Goal: Task Accomplishment & Management: Use online tool/utility

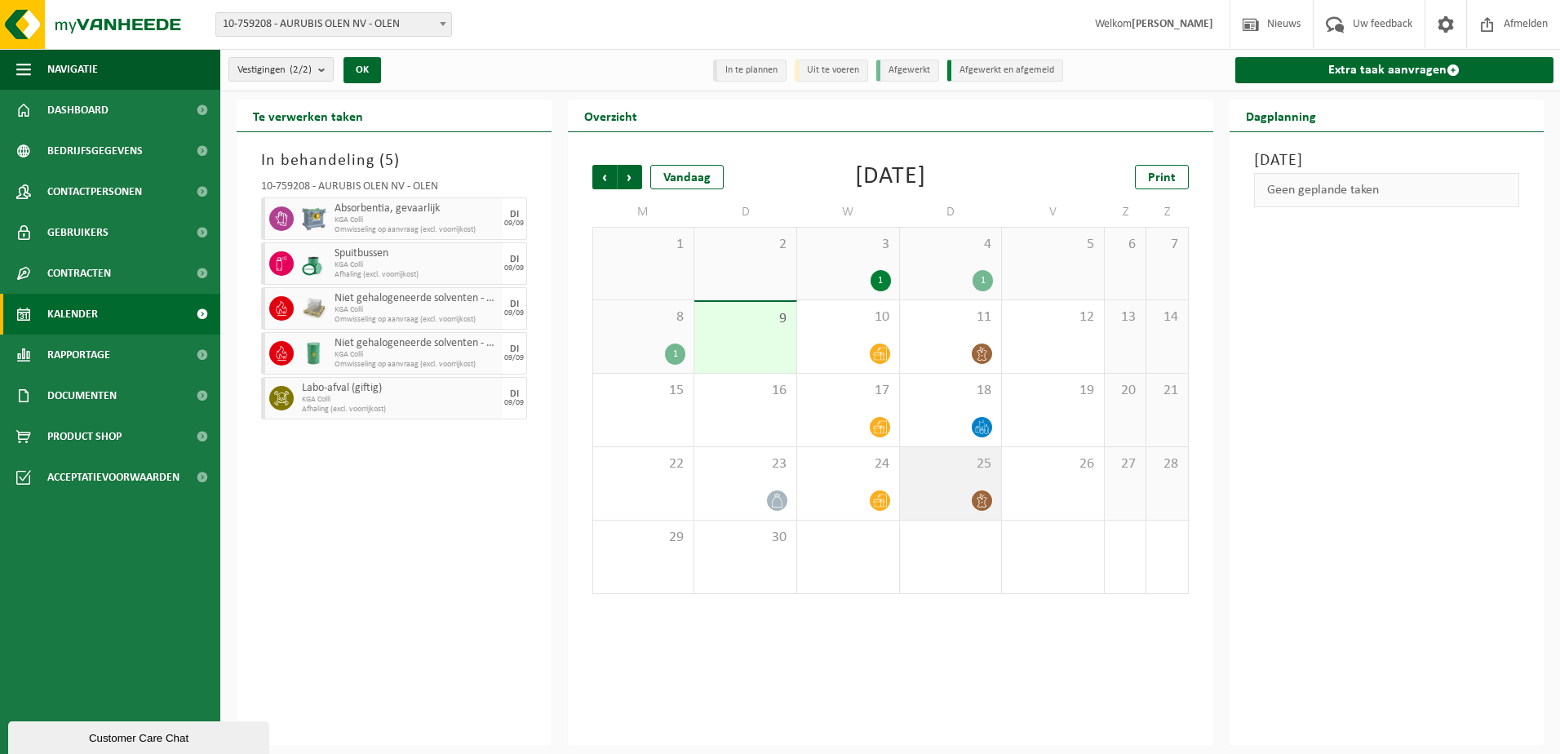
click at [965, 486] on div "25" at bounding box center [951, 483] width 102 height 73
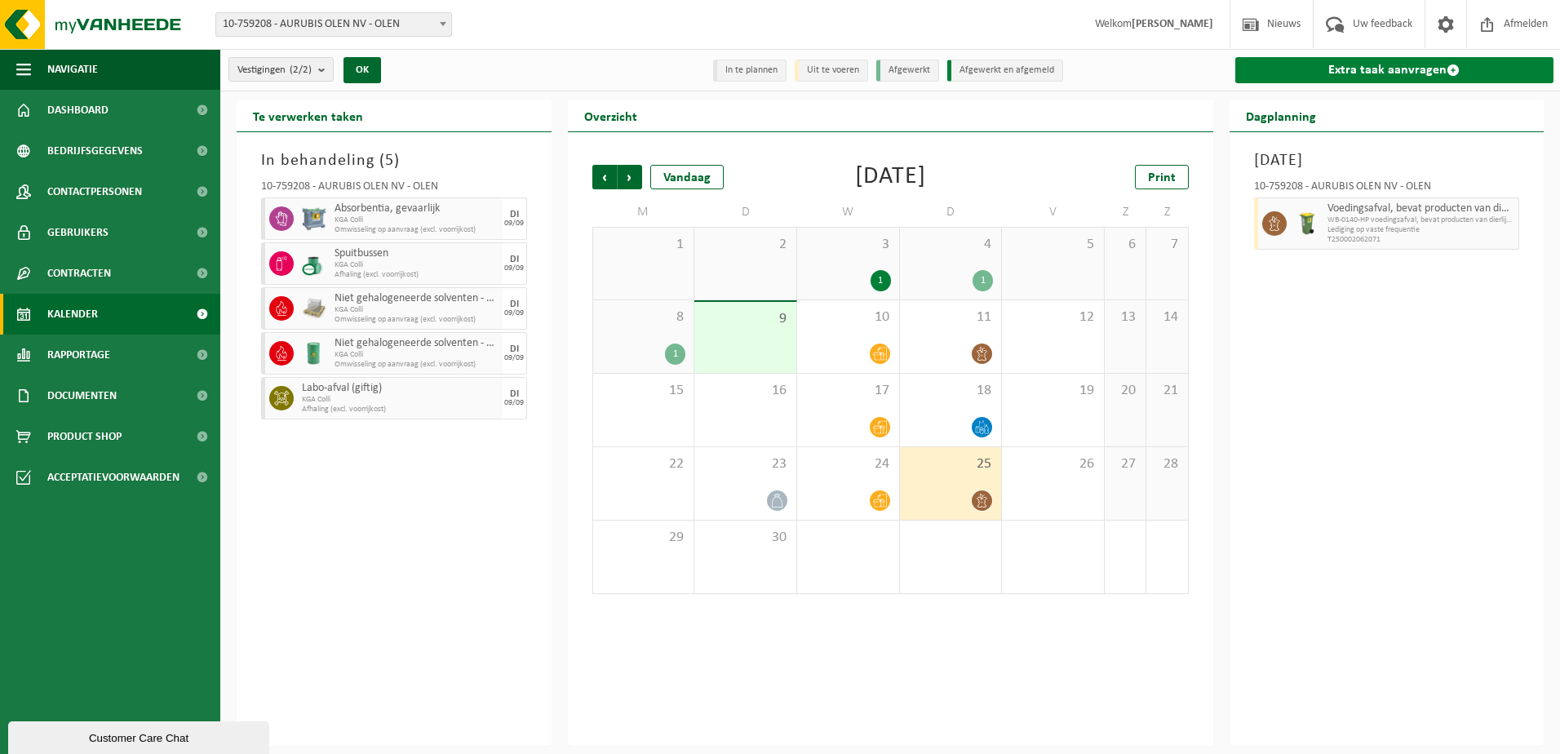
click at [1375, 72] on link "Extra taak aanvragen" at bounding box center [1394, 70] width 319 height 26
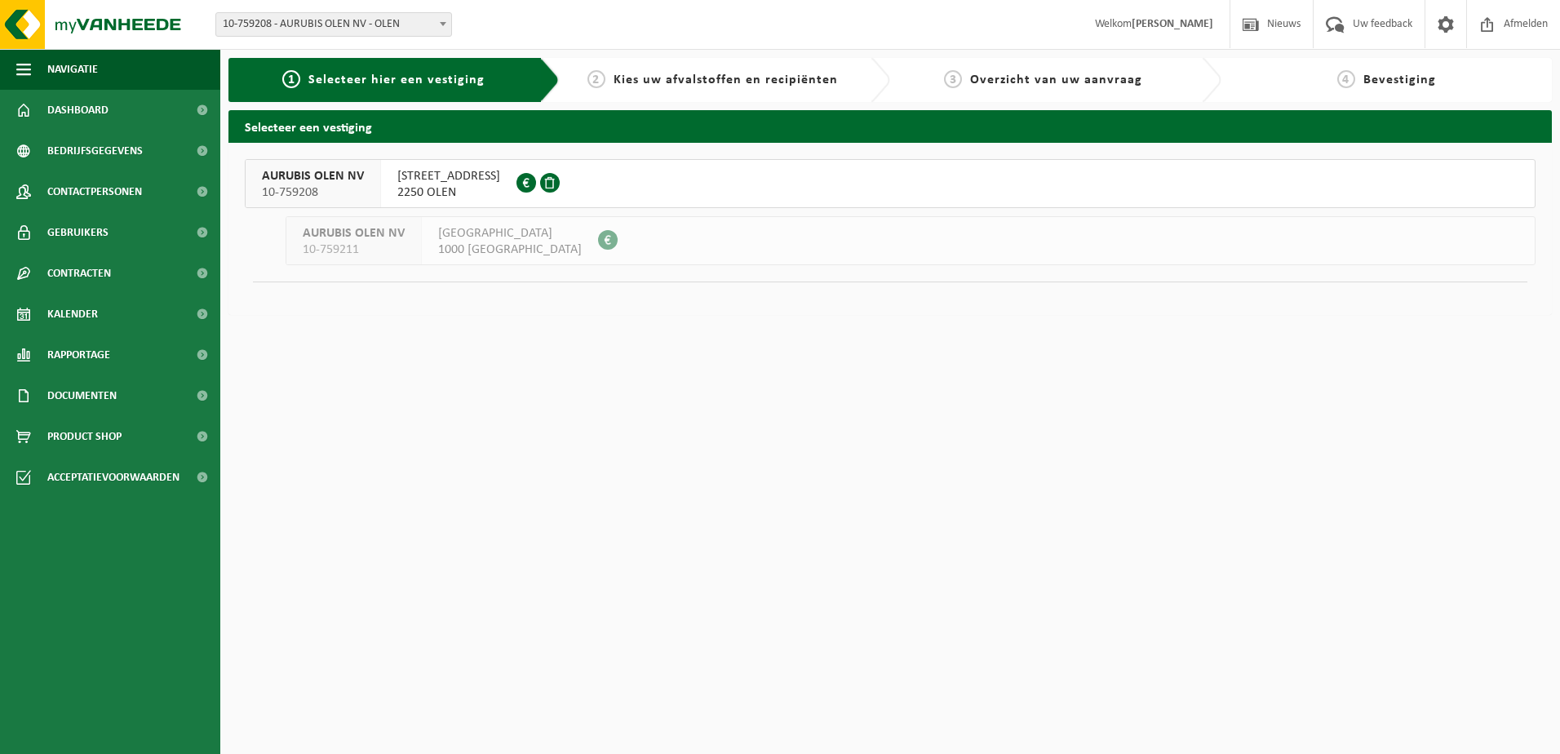
click at [342, 173] on span "AURUBIS OLEN NV" at bounding box center [313, 176] width 102 height 16
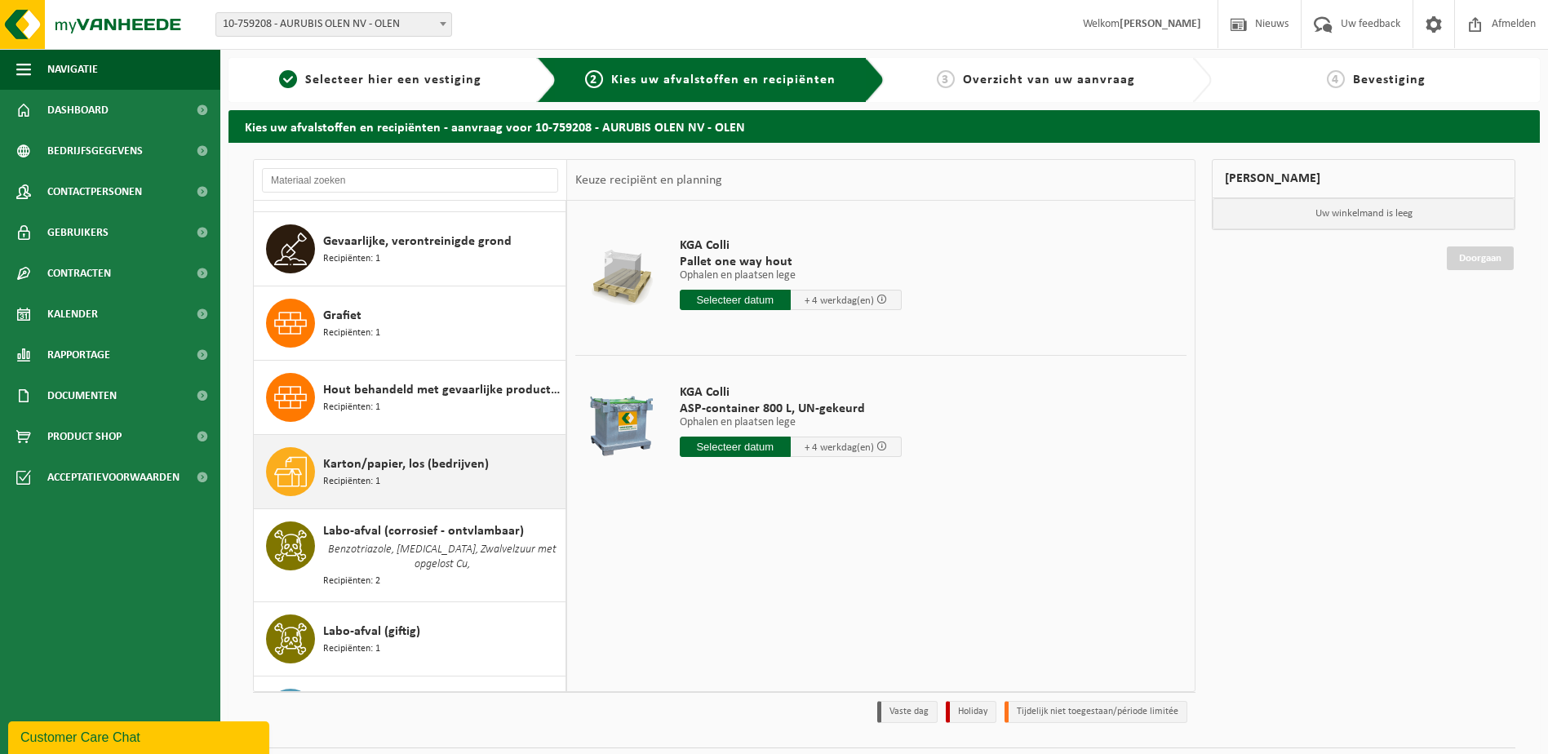
scroll to position [326, 0]
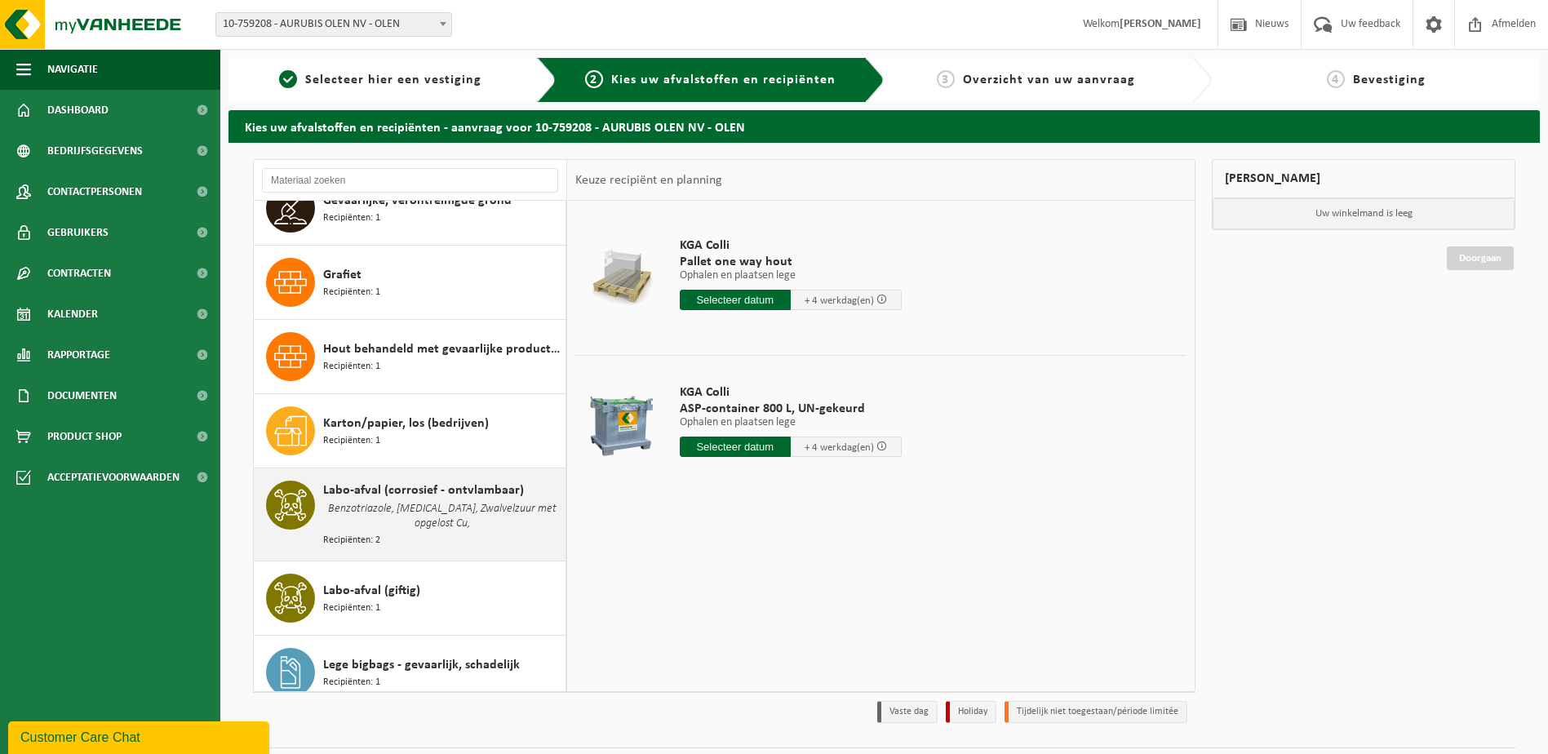
click at [435, 506] on span "Benzotriazole, Diethyl ether, Zwalvelzuur met opgelost Cu," at bounding box center [442, 516] width 238 height 33
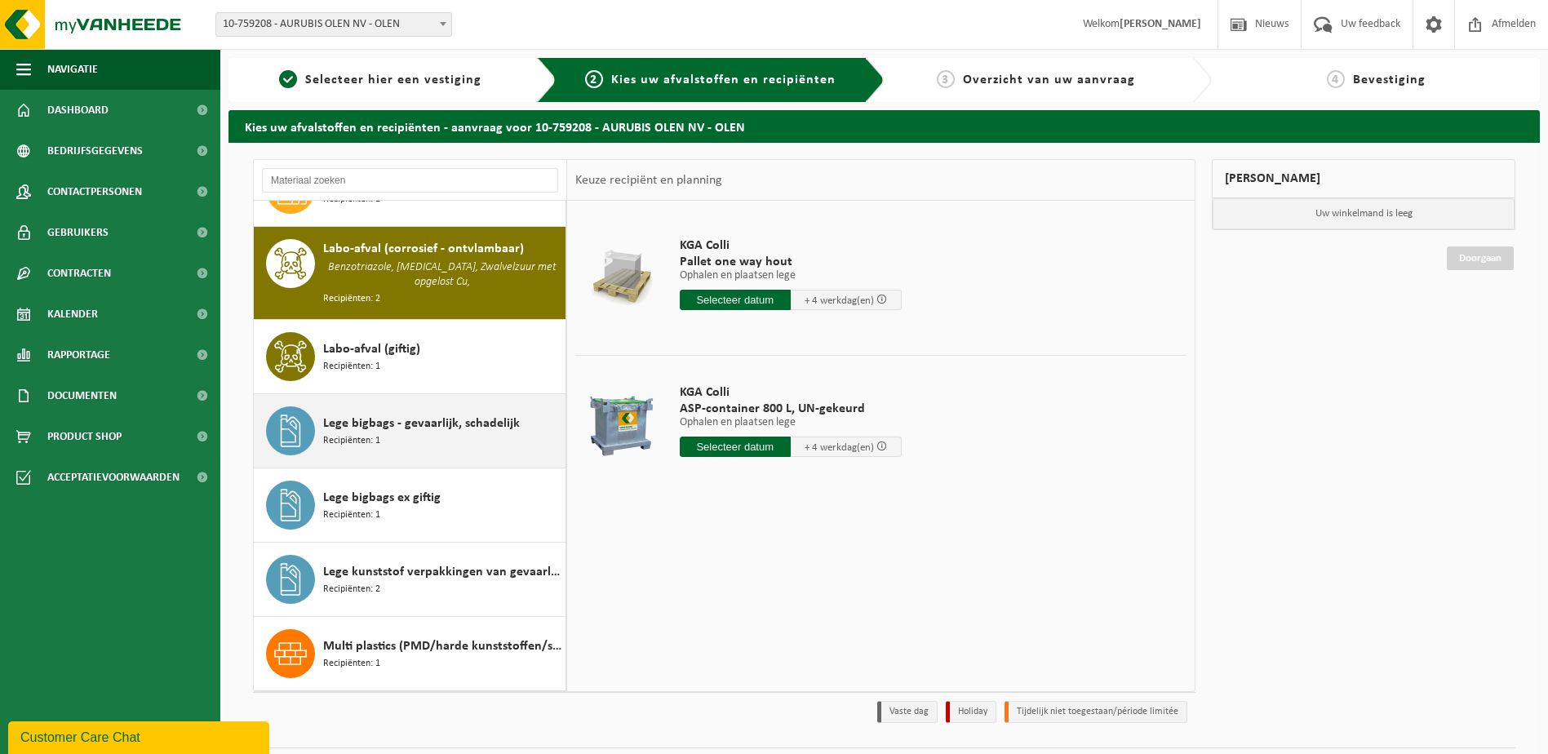
scroll to position [594, 0]
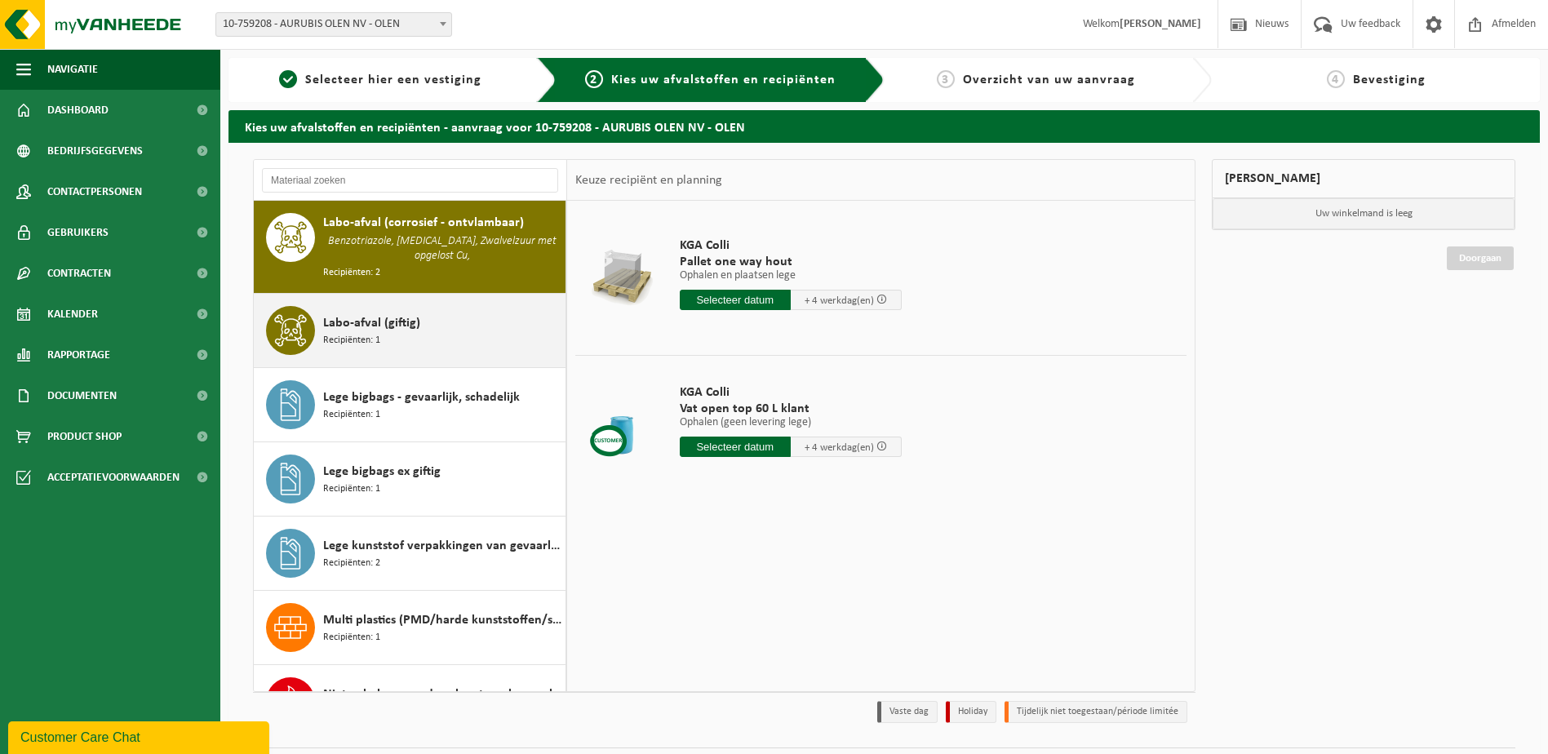
click at [418, 315] on div "Labo-afval (giftig) Recipiënten: 1" at bounding box center [442, 330] width 238 height 49
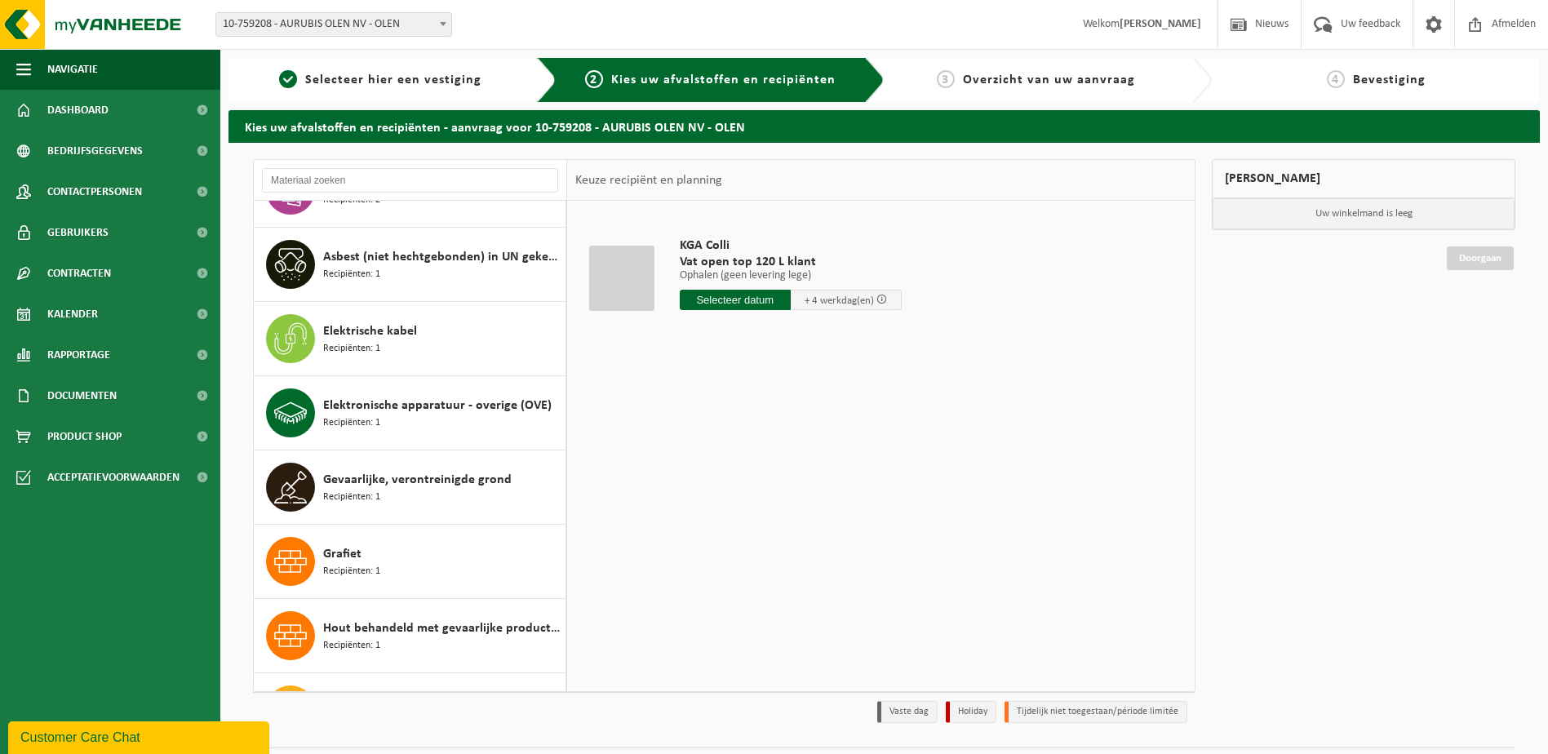
scroll to position [0, 0]
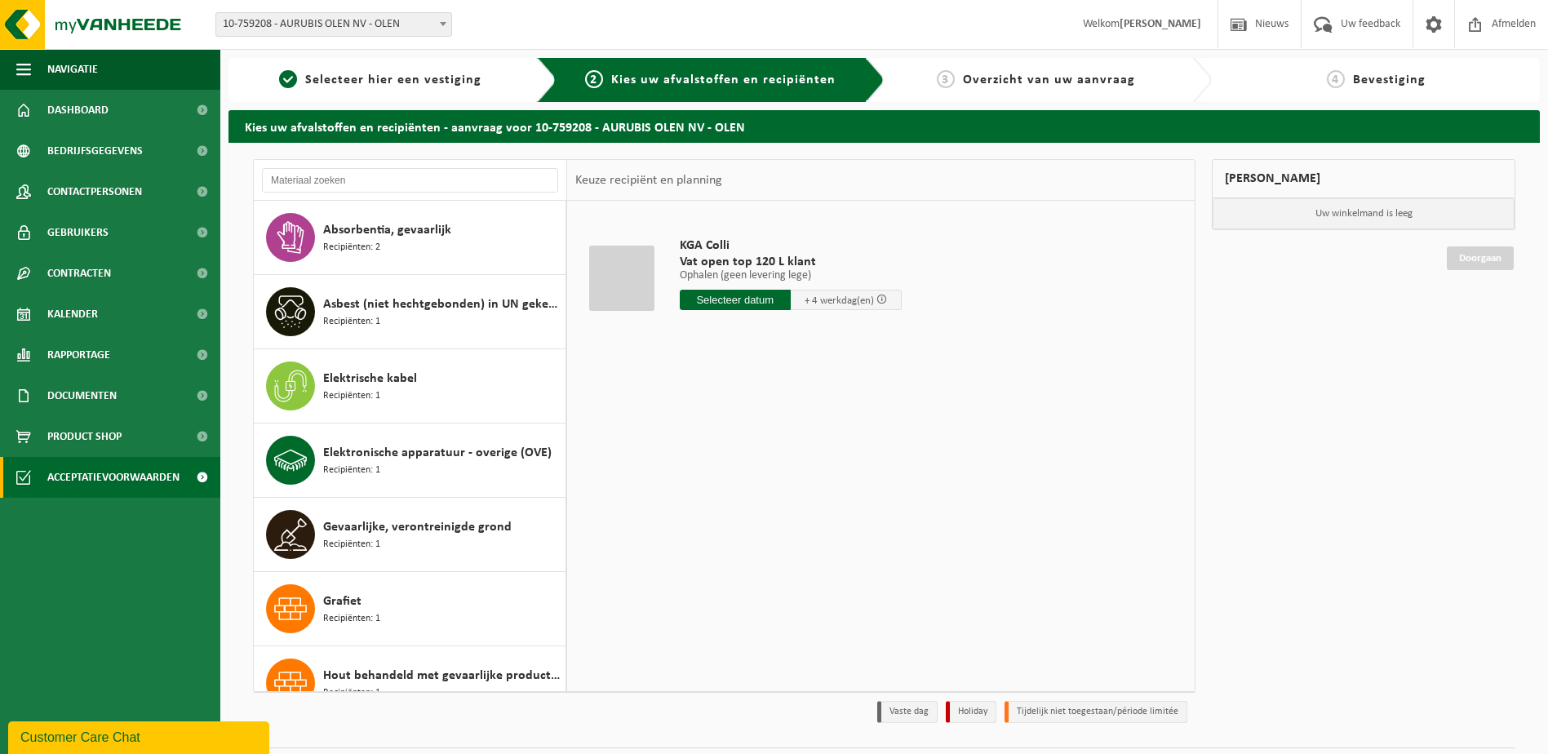
click at [102, 487] on span "Acceptatievoorwaarden" at bounding box center [113, 477] width 132 height 41
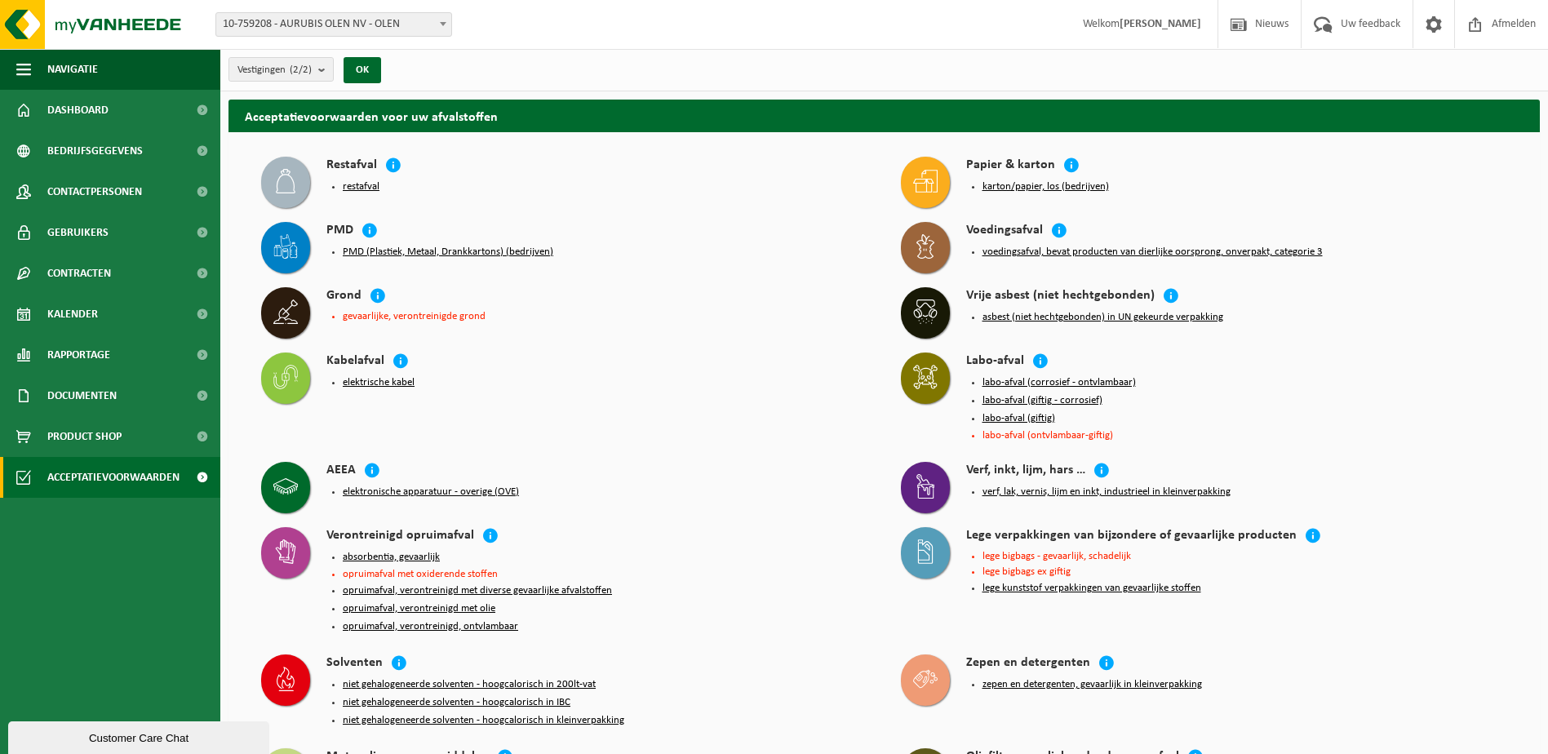
click at [1506, 365] on div "Labo-afval" at bounding box center [1237, 361] width 542 height 19
click at [798, 348] on div "Kabelafval elektrische kabel" at bounding box center [564, 376] width 623 height 65
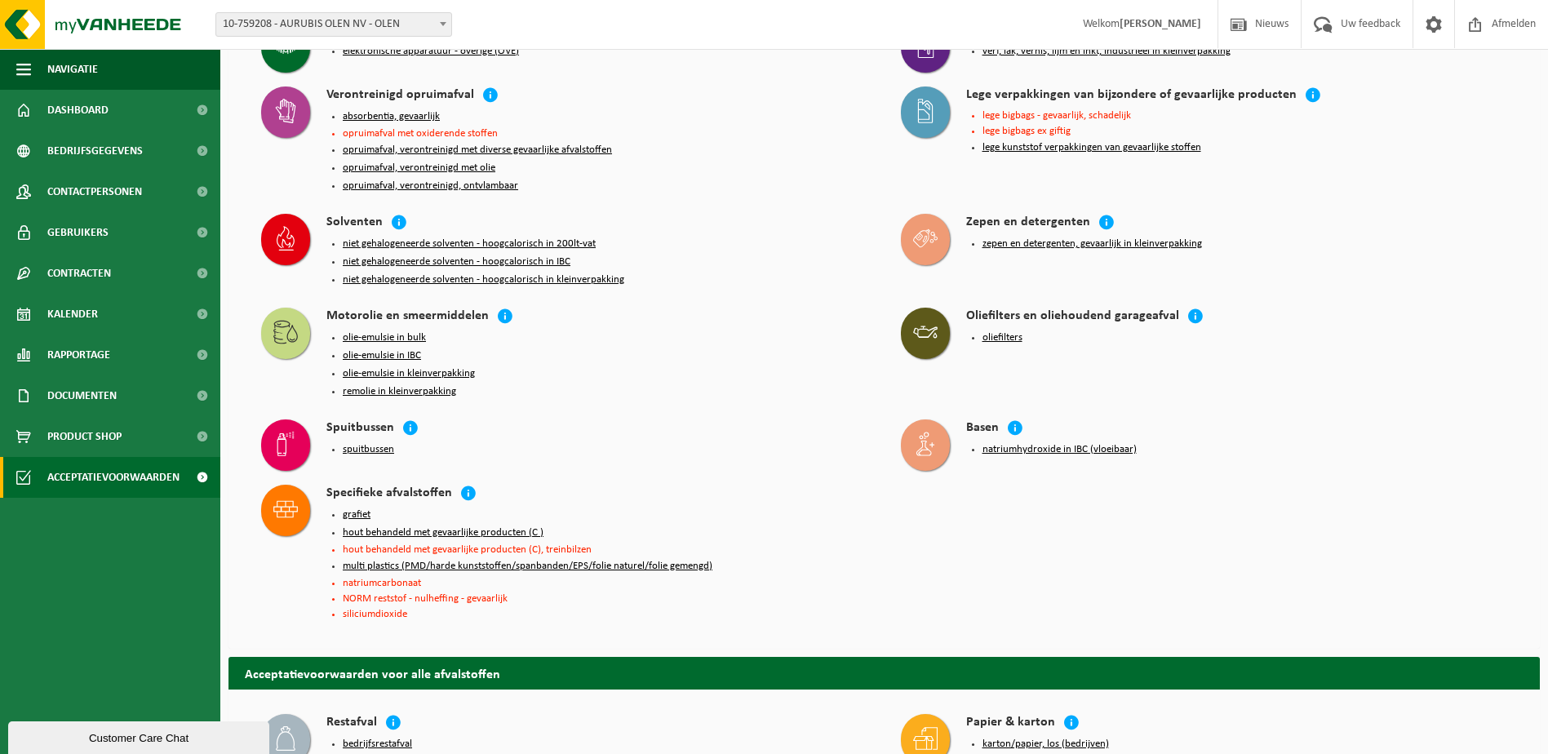
scroll to position [1821, 0]
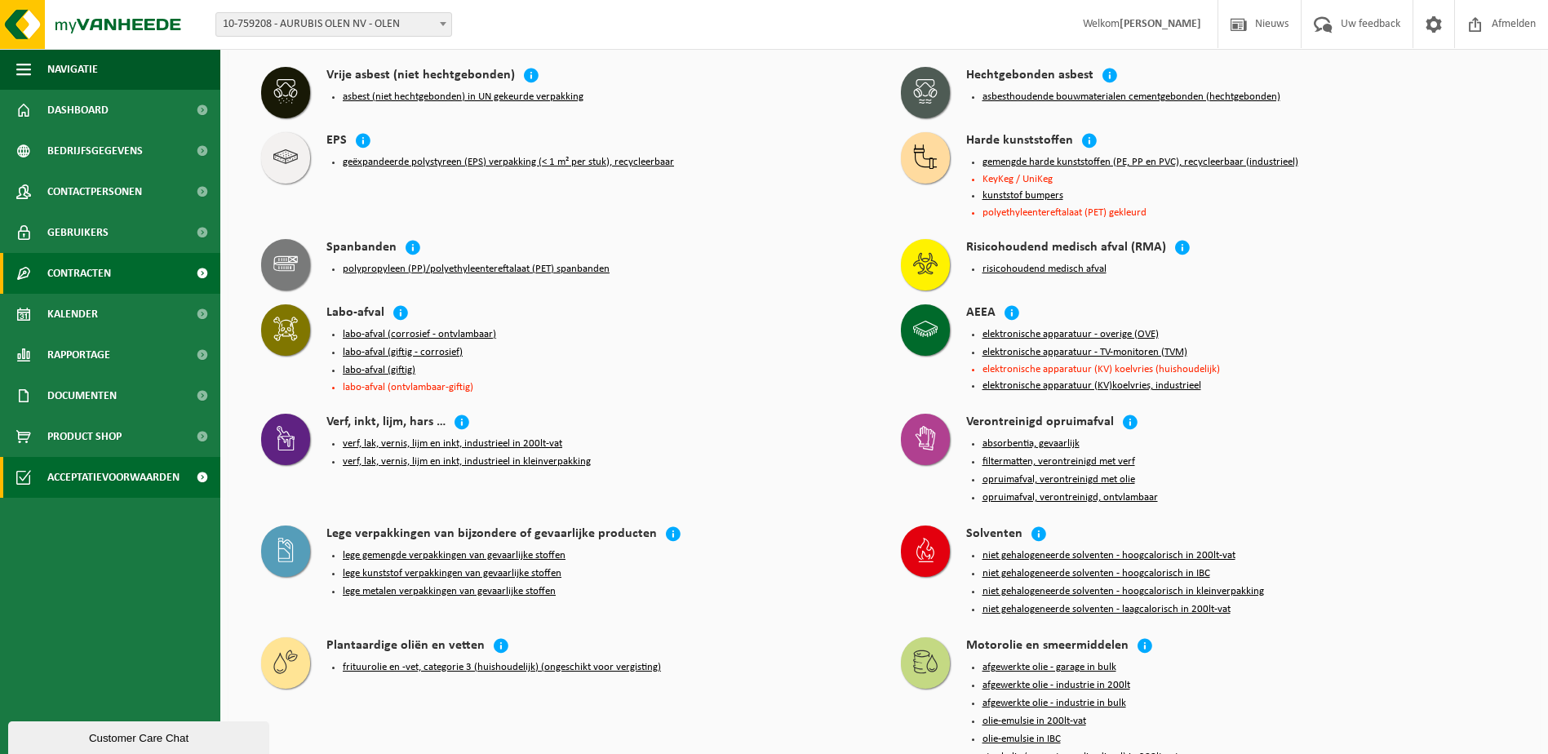
click at [117, 292] on link "Contracten" at bounding box center [110, 273] width 220 height 41
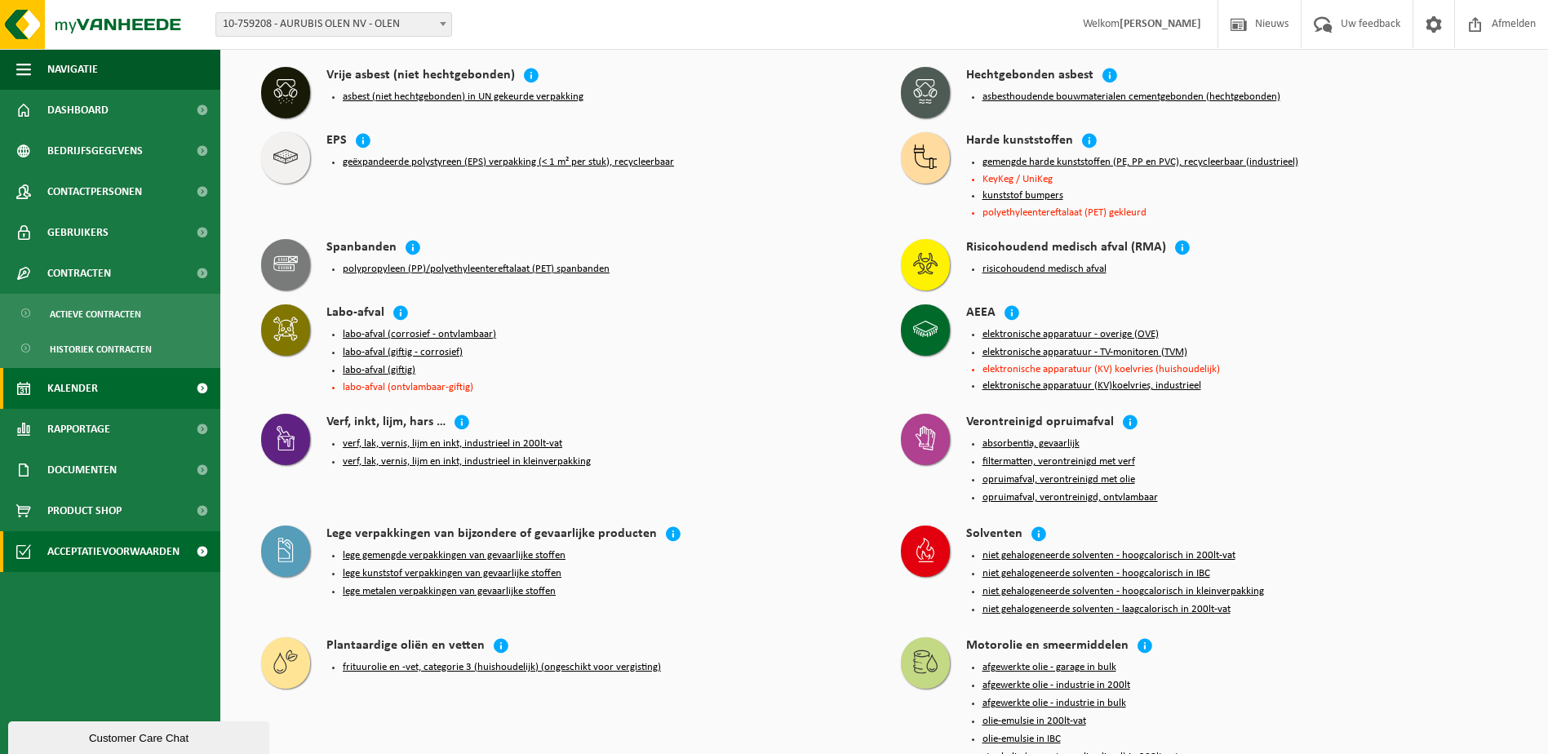
click at [97, 392] on span "Kalender" at bounding box center [72, 388] width 51 height 41
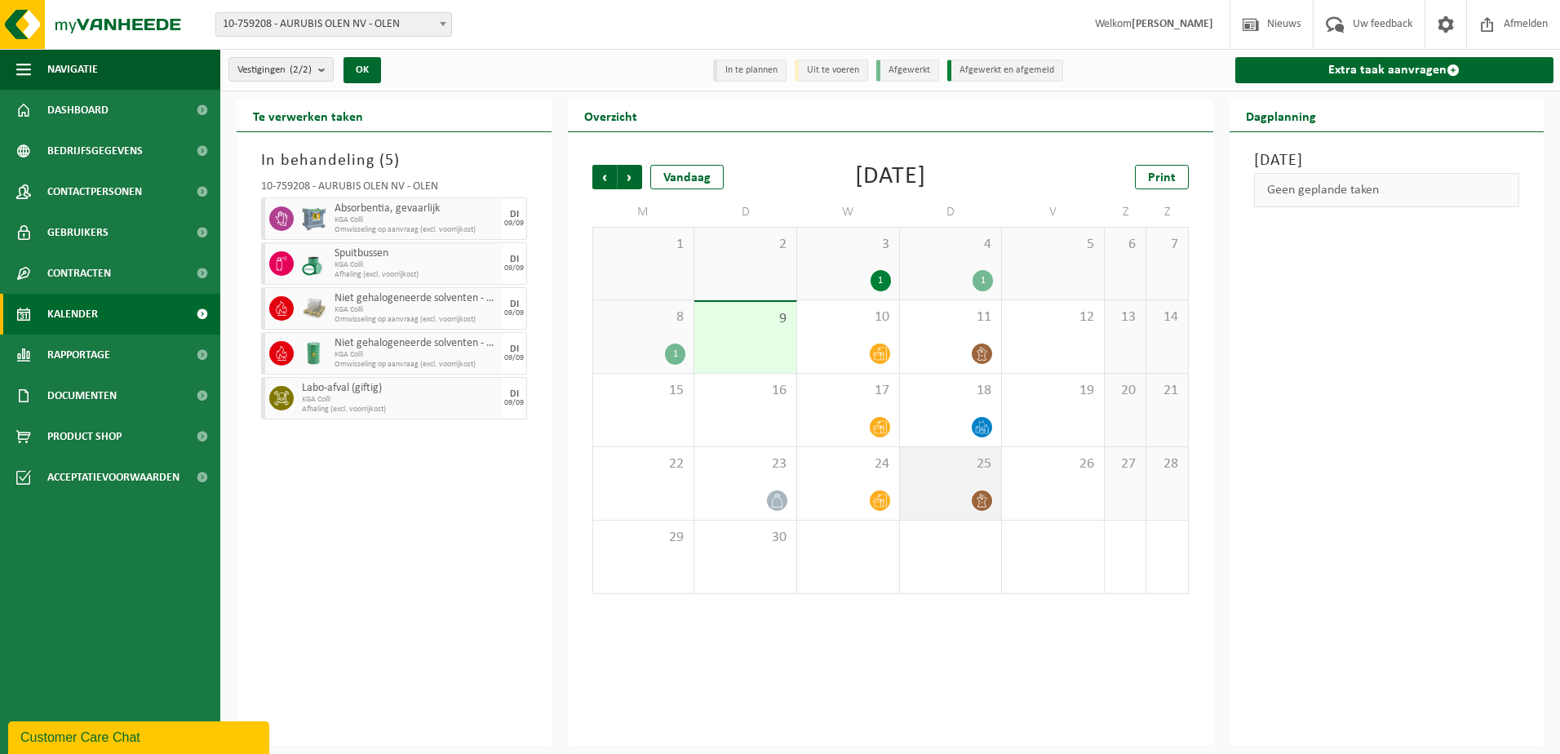
click at [948, 480] on div "25" at bounding box center [951, 483] width 102 height 73
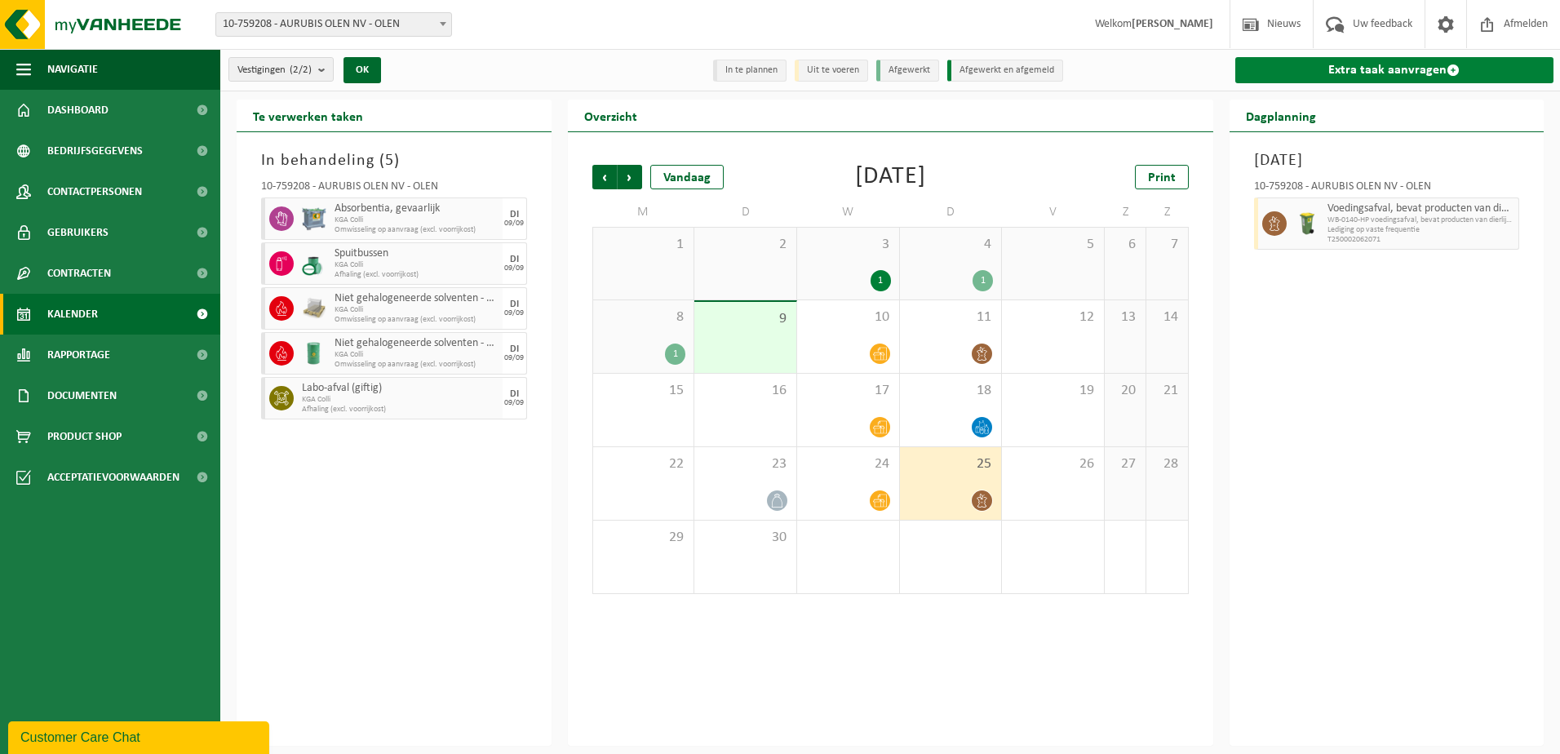
click at [1358, 71] on link "Extra taak aanvragen" at bounding box center [1394, 70] width 319 height 26
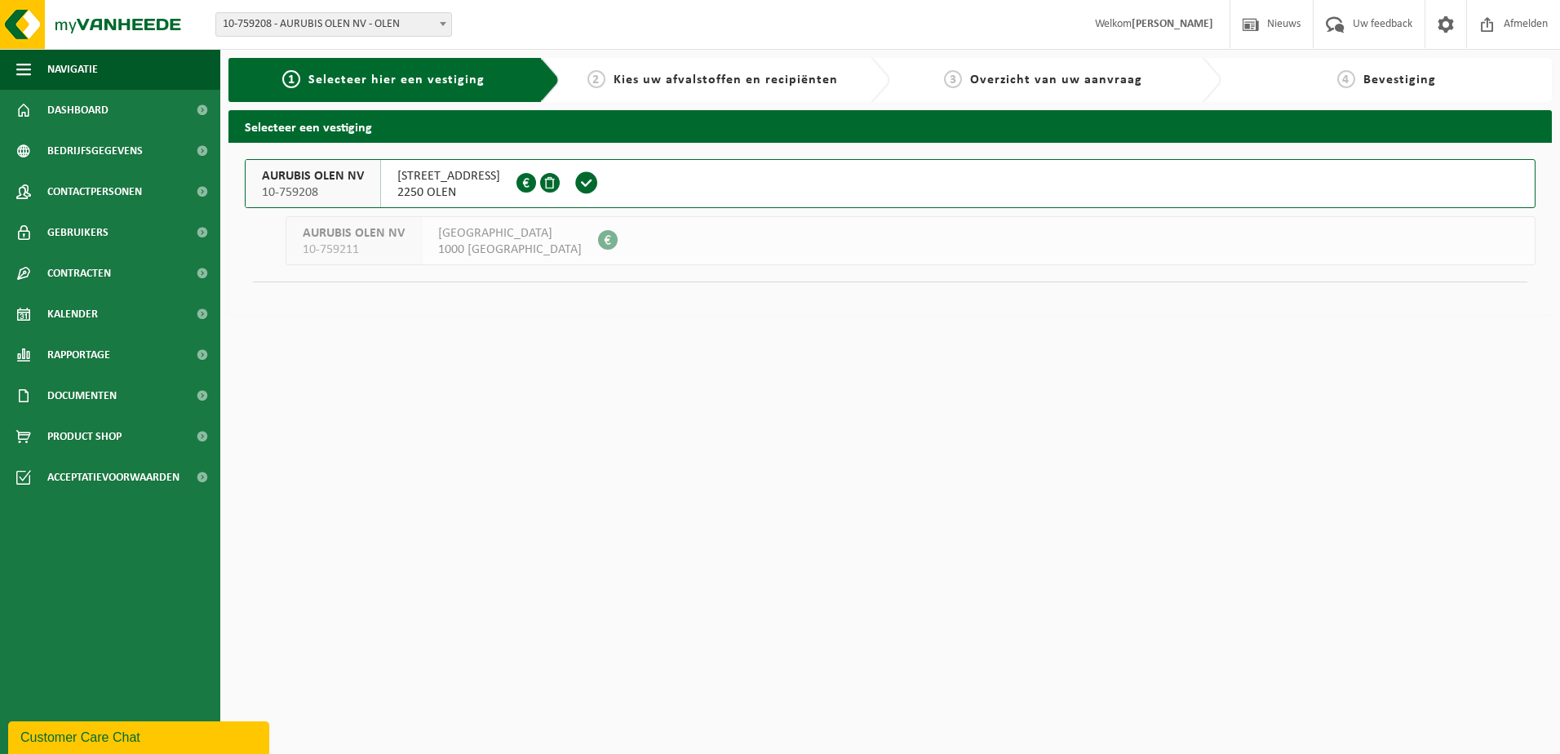
click at [334, 173] on span "AURUBIS OLEN NV" at bounding box center [313, 176] width 102 height 16
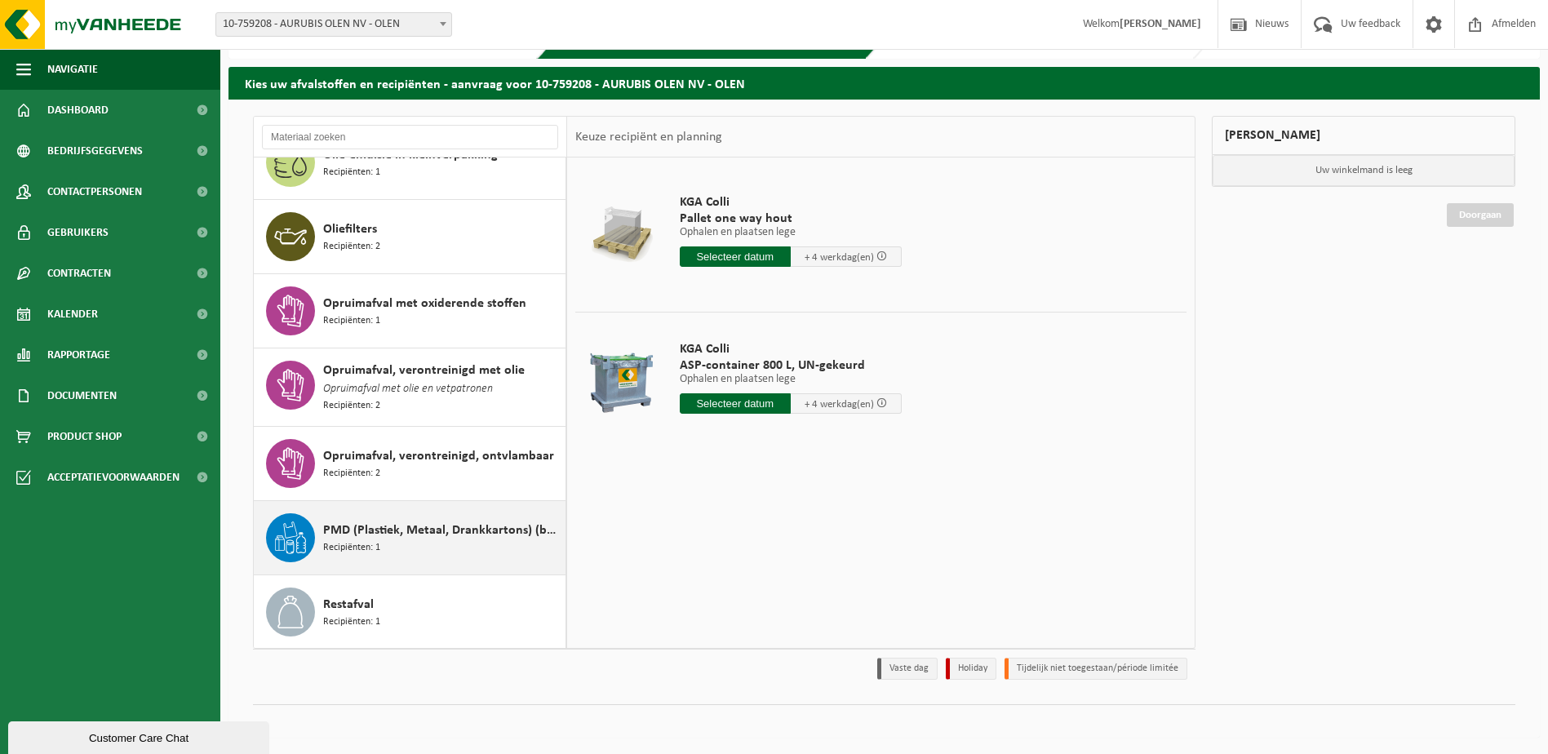
scroll to position [1679, 0]
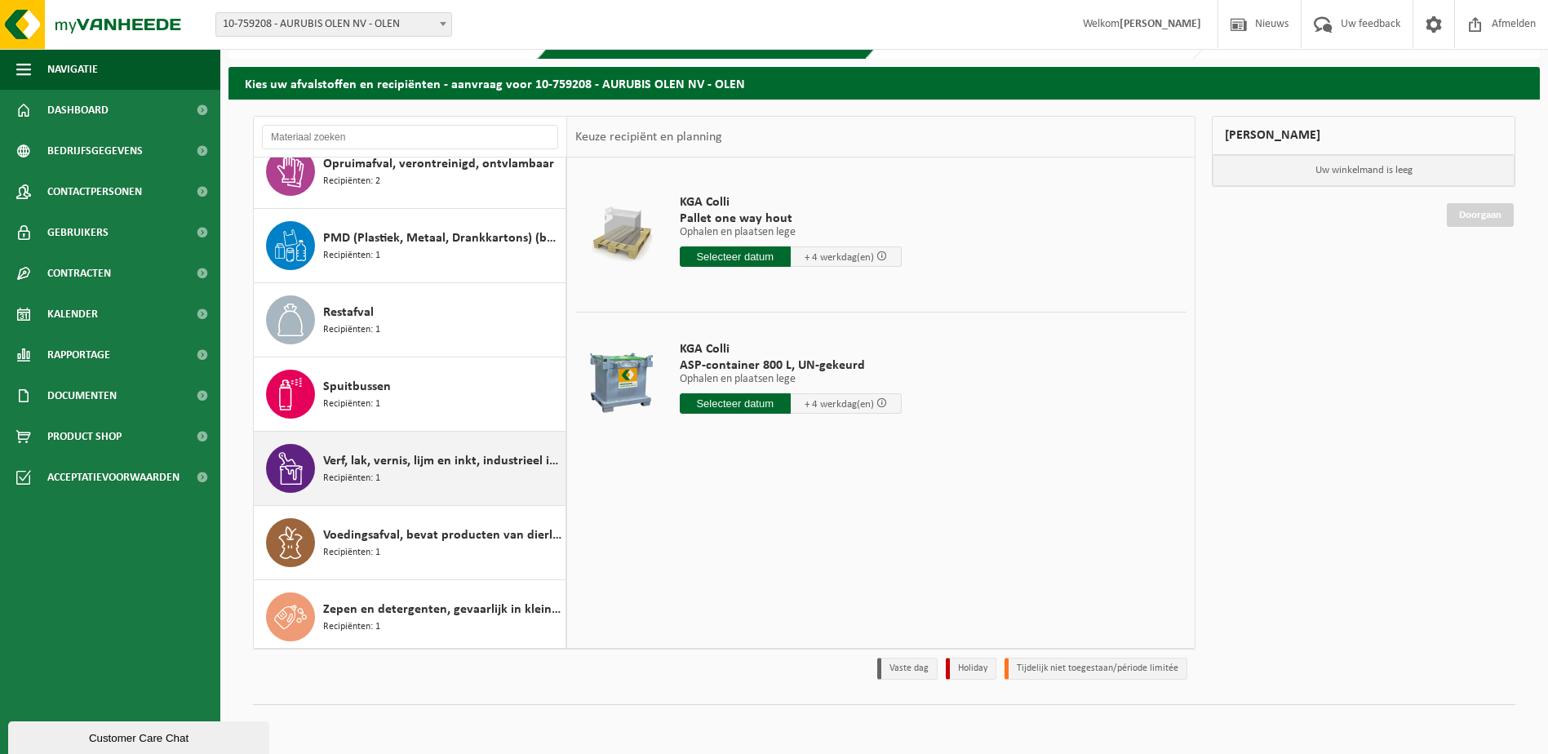
click at [426, 472] on div "Verf, lak, vernis, lijm en inkt, industrieel in kleinverpakking Recipiënten: 1" at bounding box center [442, 468] width 238 height 49
